Goal: Task Accomplishment & Management: Manage account settings

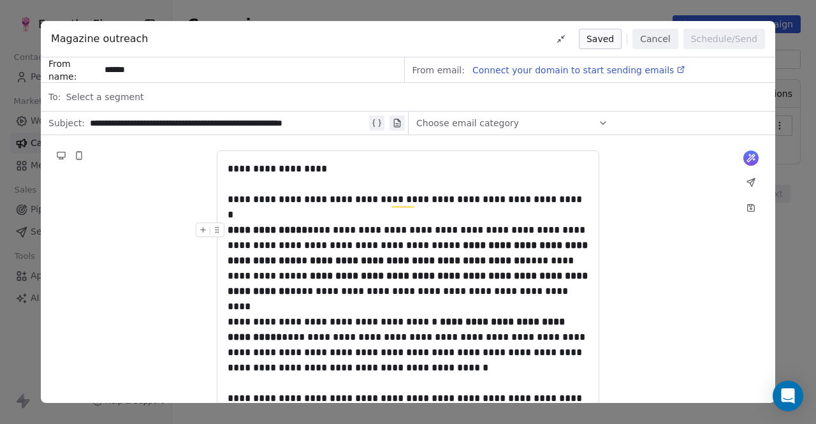
scroll to position [217, 0]
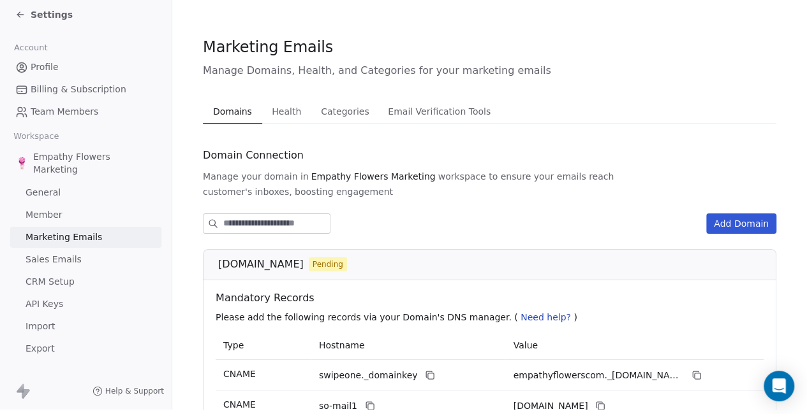
scroll to position [13, 0]
click at [673, 305] on div "Mandatory Records Please add the following records via your Domain's DNS manage…" at bounding box center [489, 306] width 558 height 51
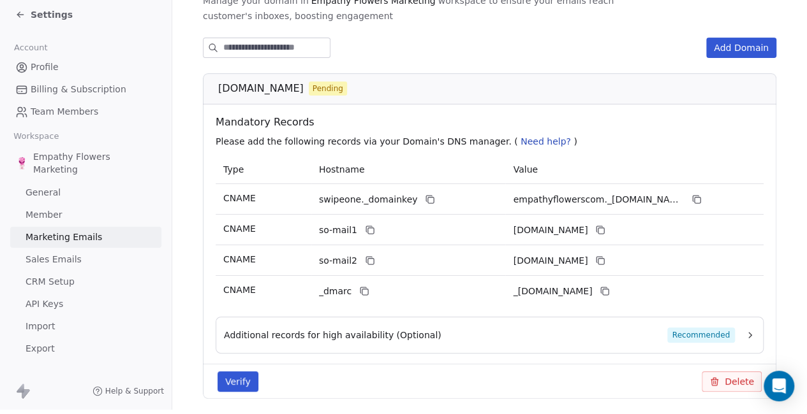
scroll to position [175, 0]
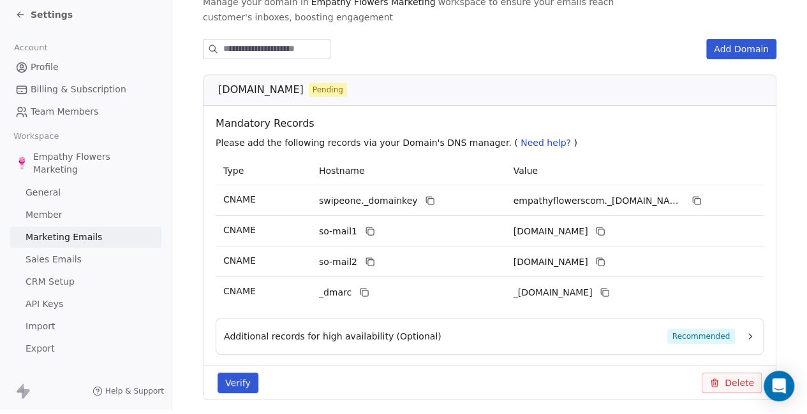
click at [735, 329] on button "Additional records for high availability (Optional) Recommended" at bounding box center [489, 336] width 531 height 15
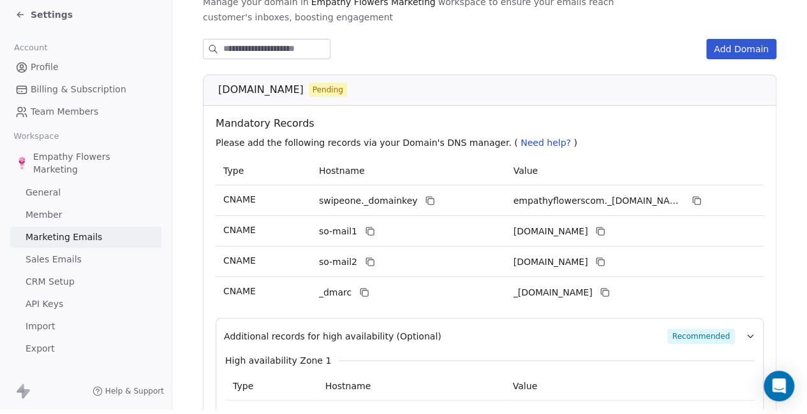
click at [790, 188] on section "Marketing Emails Manage Domains, Health, and Categories for your marketing emai…" at bounding box center [489, 215] width 634 height 789
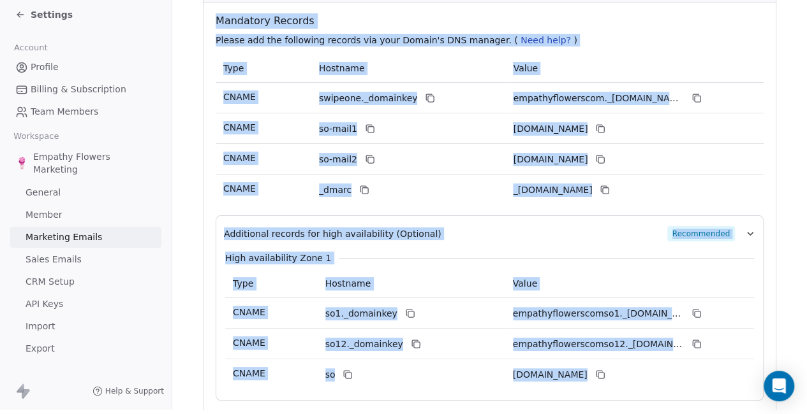
scroll to position [315, 0]
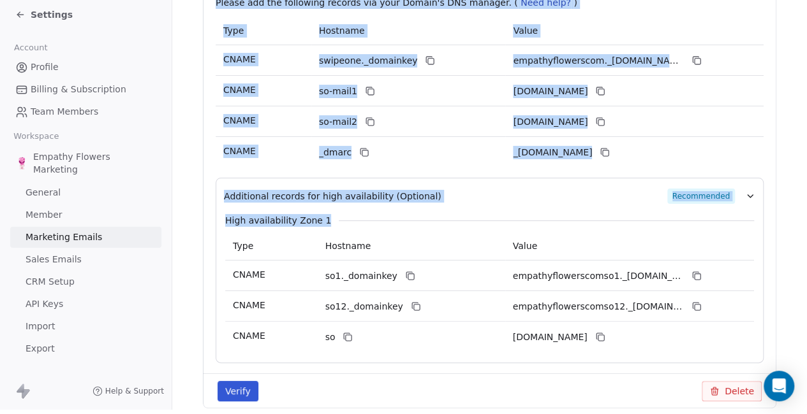
drag, startPoint x: 217, startPoint y: 66, endPoint x: 729, endPoint y: 321, distance: 571.7
click at [729, 321] on div "empathyflowers.com Pending Mandatory Records Please add the following records v…" at bounding box center [489, 171] width 573 height 474
copy body "empathyflowers.com Pending Mandatory Records Please add the following records v…"
